Goal: Task Accomplishment & Management: Complete application form

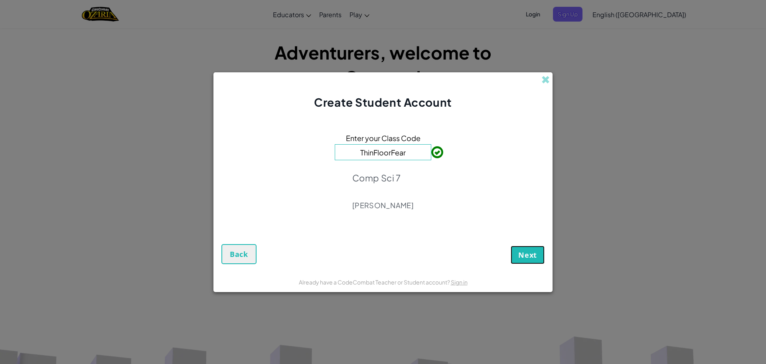
click at [531, 256] on span "Next" at bounding box center [527, 255] width 19 height 10
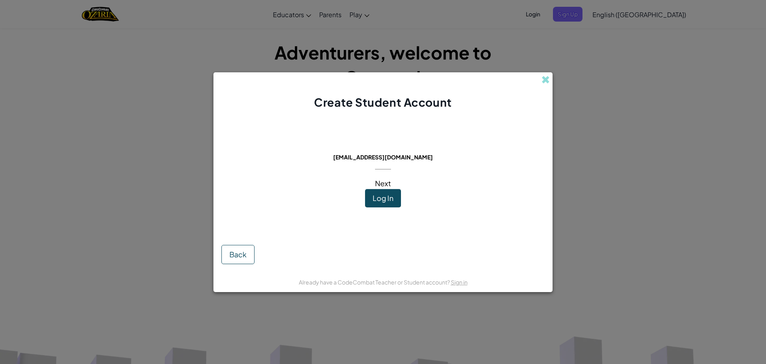
click at [386, 194] on span "Log In" at bounding box center [383, 197] width 21 height 9
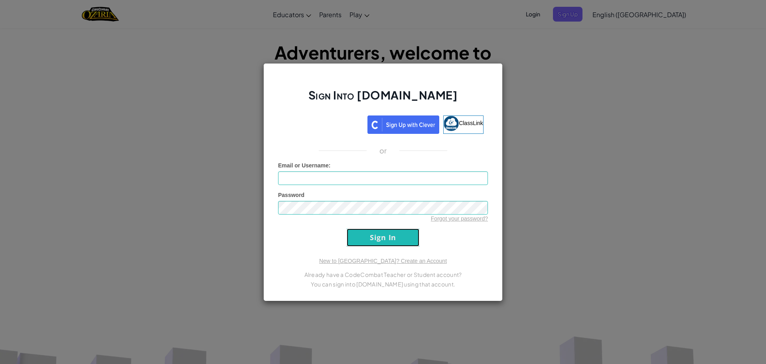
click at [399, 235] on input "Sign In" at bounding box center [383, 237] width 73 height 18
